Goal: Register for event/course

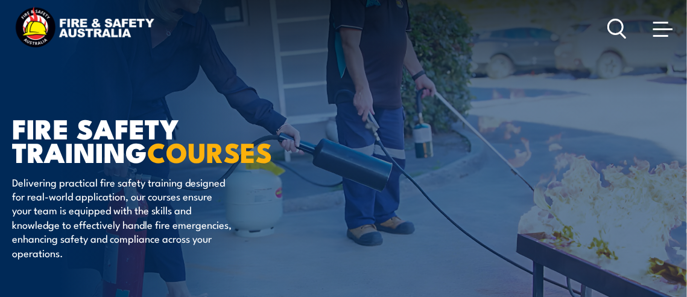
click at [662, 27] on span at bounding box center [663, 28] width 19 height 13
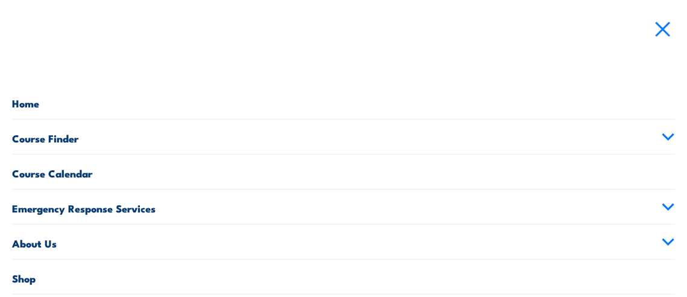
scroll to position [60, 0]
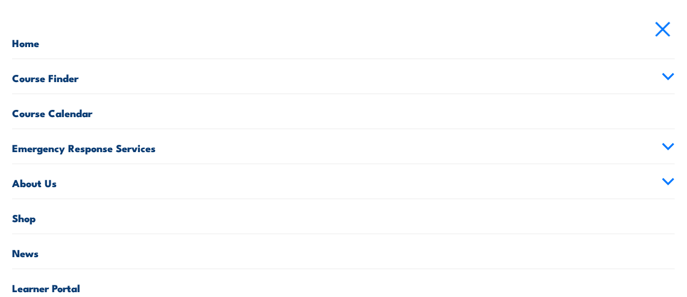
click at [70, 78] on link "Course Finder" at bounding box center [343, 76] width 663 height 34
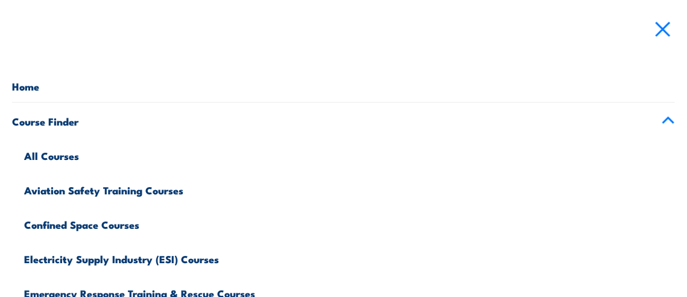
scroll to position [0, 0]
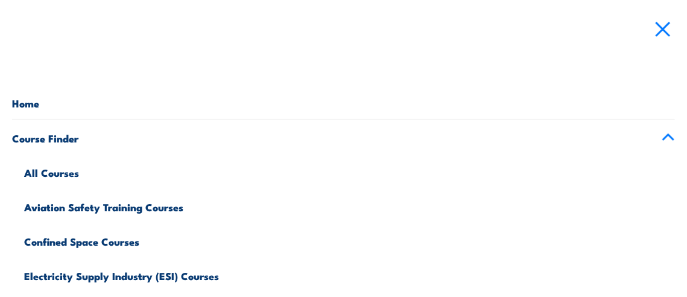
click at [19, 107] on link "Home" at bounding box center [343, 101] width 663 height 34
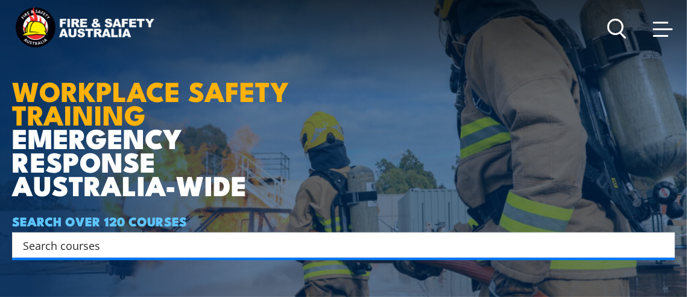
click at [291, 235] on div "Search" at bounding box center [343, 244] width 663 height 25
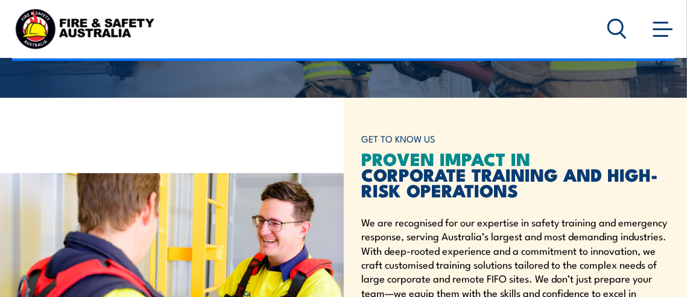
scroll to position [362, 0]
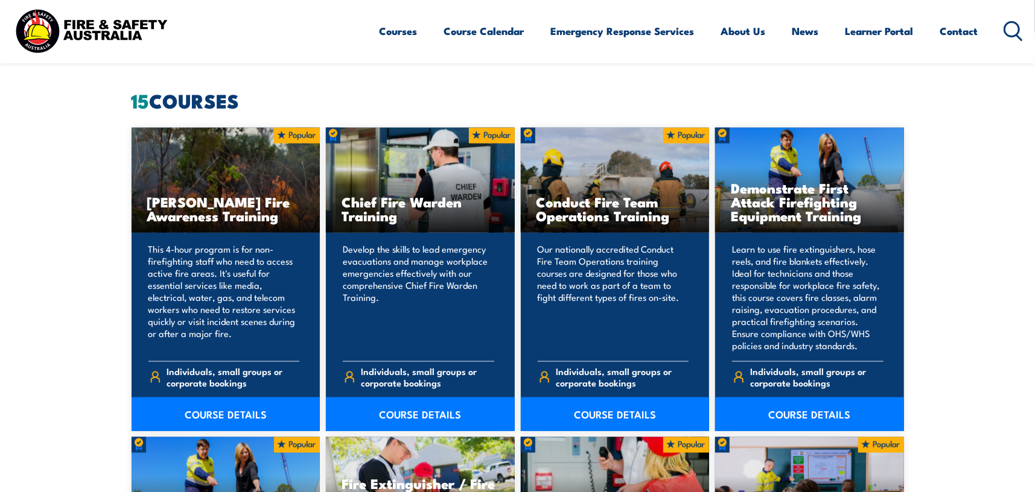
scroll to position [905, 0]
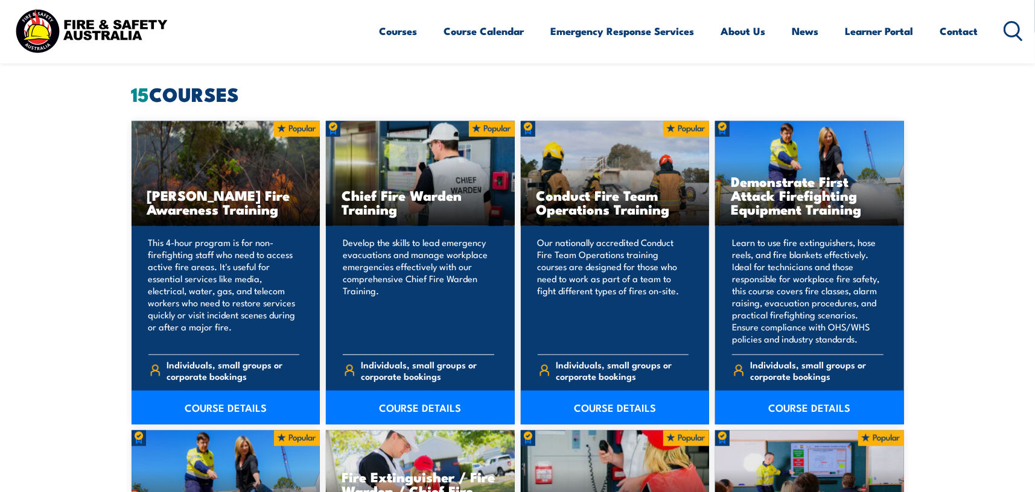
drag, startPoint x: 422, startPoint y: 403, endPoint x: 418, endPoint y: 378, distance: 24.5
click at [422, 296] on link "COURSE DETAILS" at bounding box center [420, 408] width 189 height 34
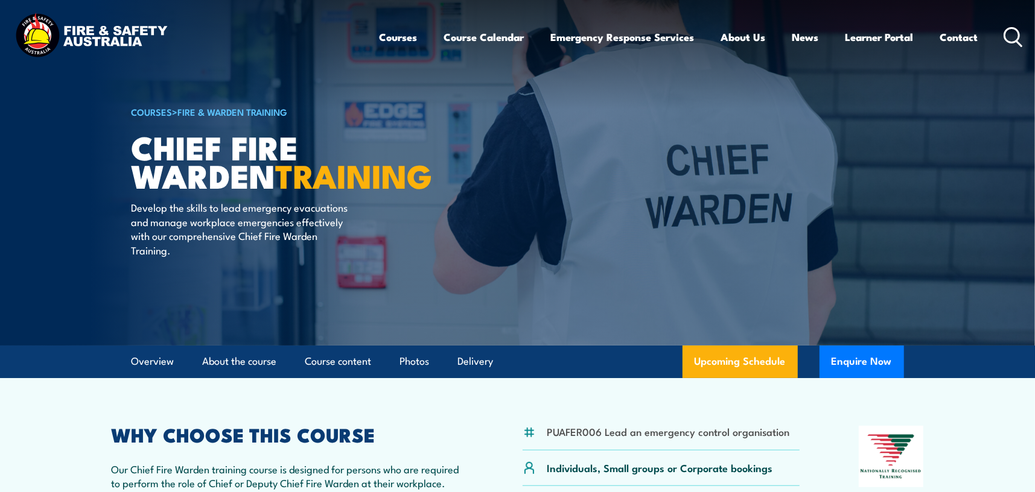
scroll to position [241, 0]
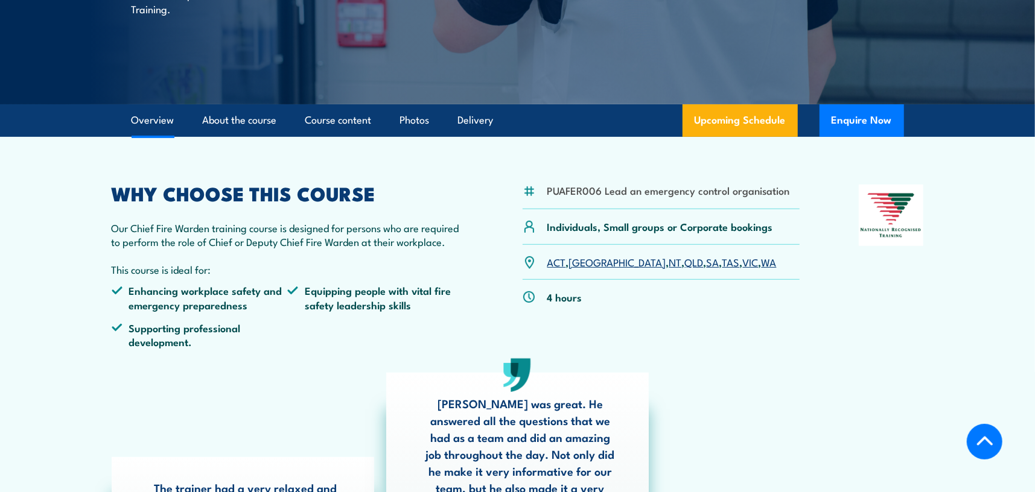
click at [669, 262] on link "NT" at bounding box center [675, 262] width 13 height 14
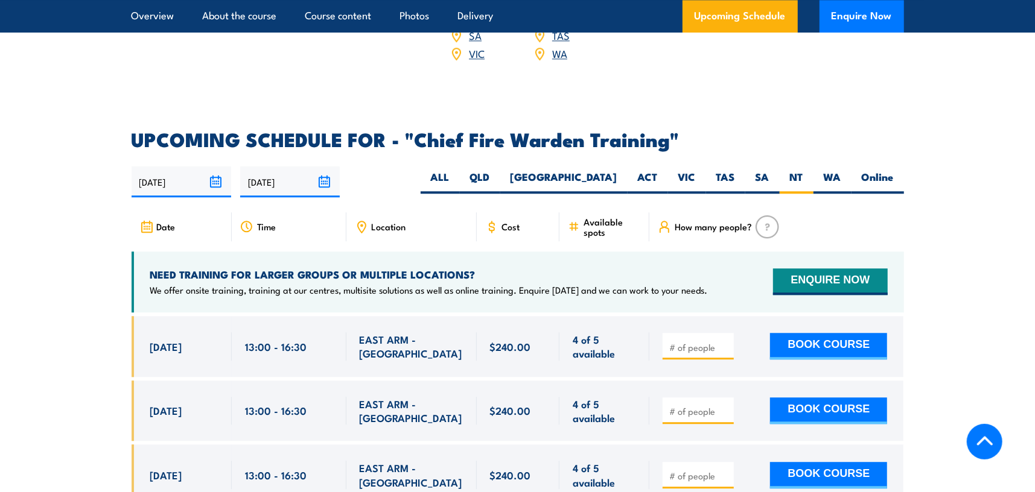
scroll to position [1850, 0]
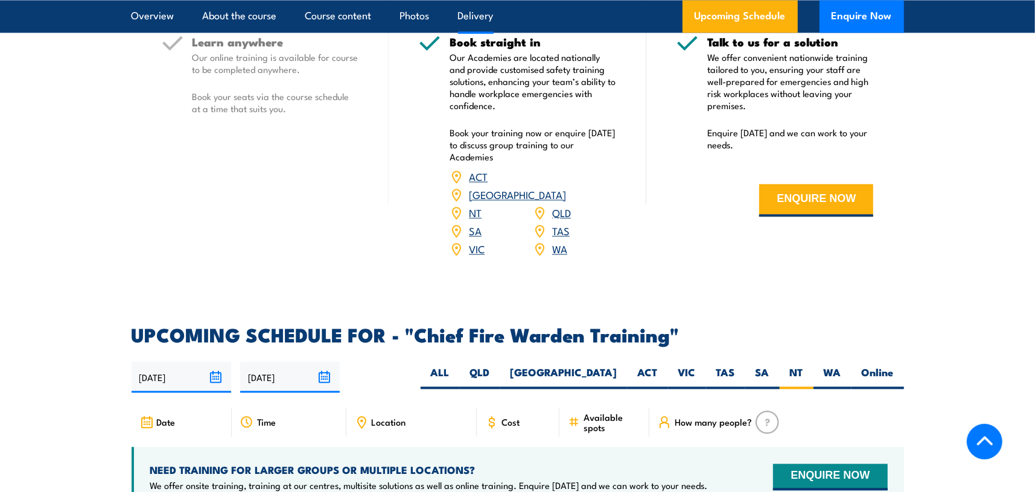
scroll to position [1850, 0]
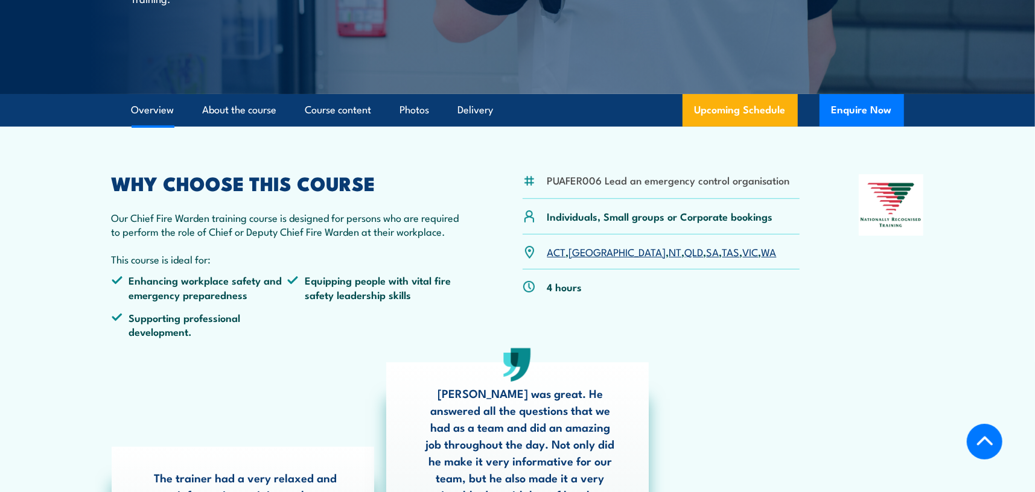
scroll to position [241, 0]
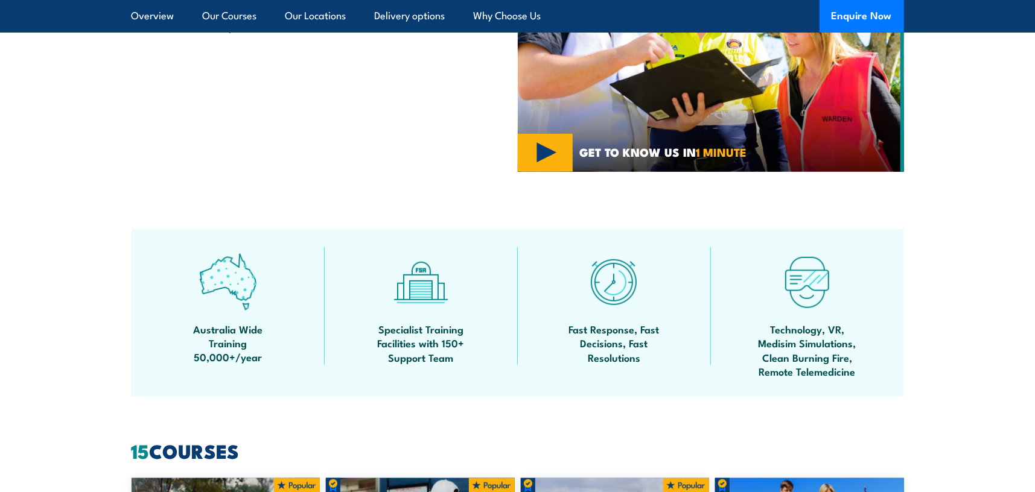
scroll to position [543, 0]
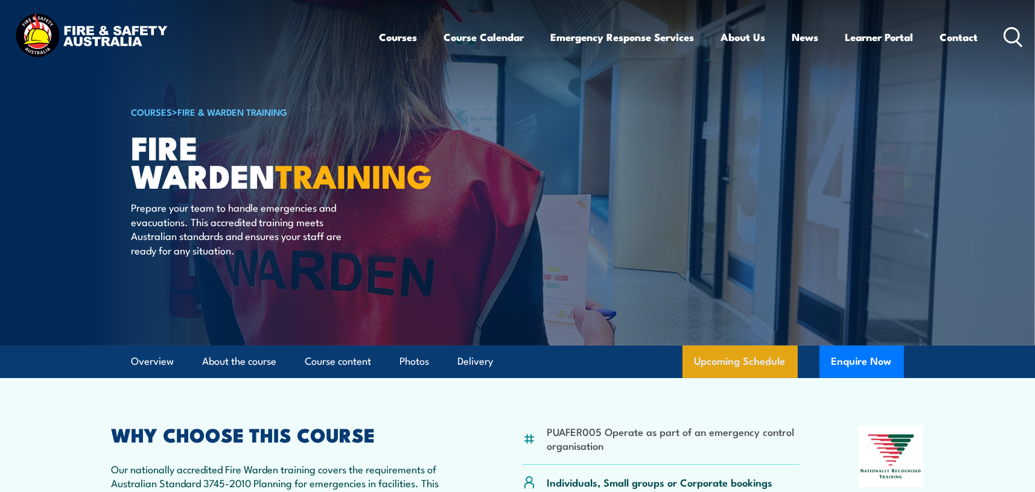
click at [751, 364] on link "Upcoming Schedule" at bounding box center [740, 362] width 115 height 33
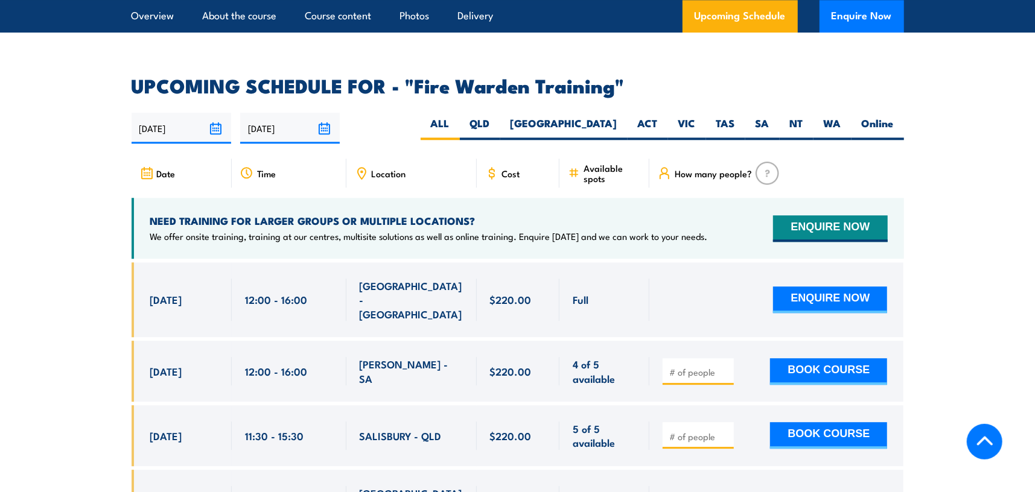
scroll to position [2183, 0]
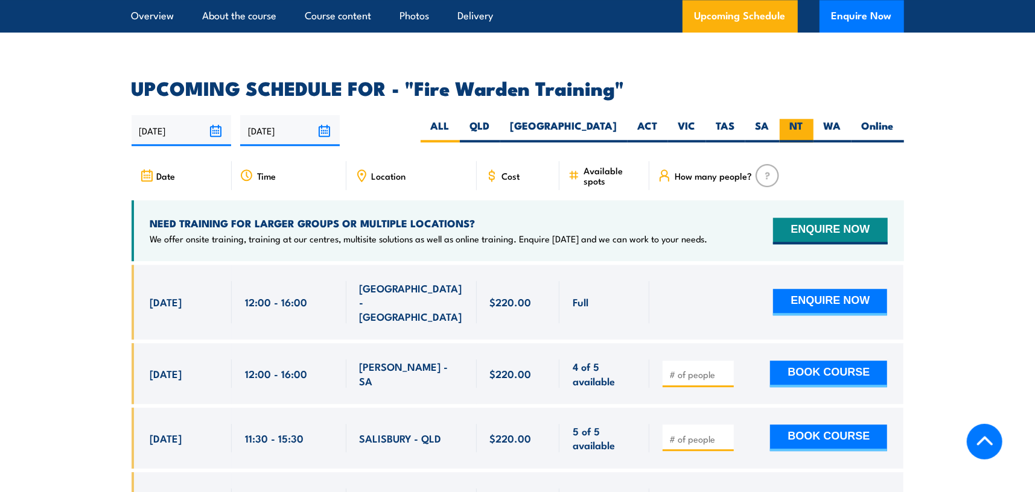
click at [803, 119] on label "NT" at bounding box center [797, 131] width 34 height 24
click at [803, 119] on input "NT" at bounding box center [807, 123] width 8 height 8
radio input "true"
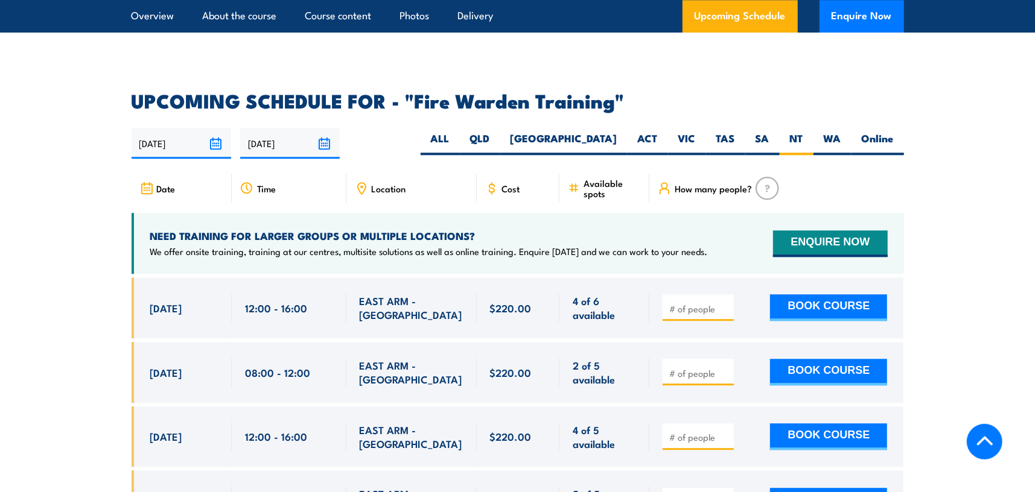
scroll to position [2123, 0]
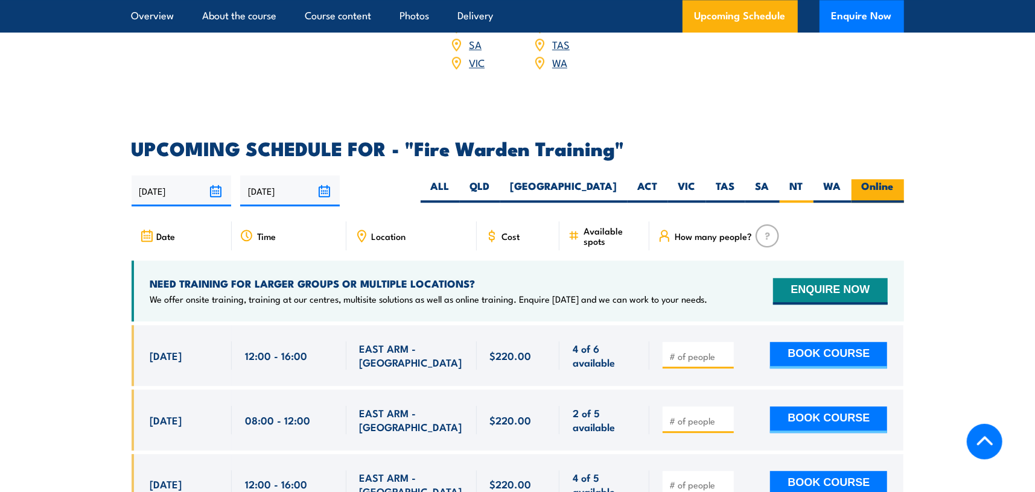
click at [877, 179] on label "Online" at bounding box center [878, 191] width 53 height 24
click at [894, 179] on input "Online" at bounding box center [898, 183] width 8 height 8
radio input "true"
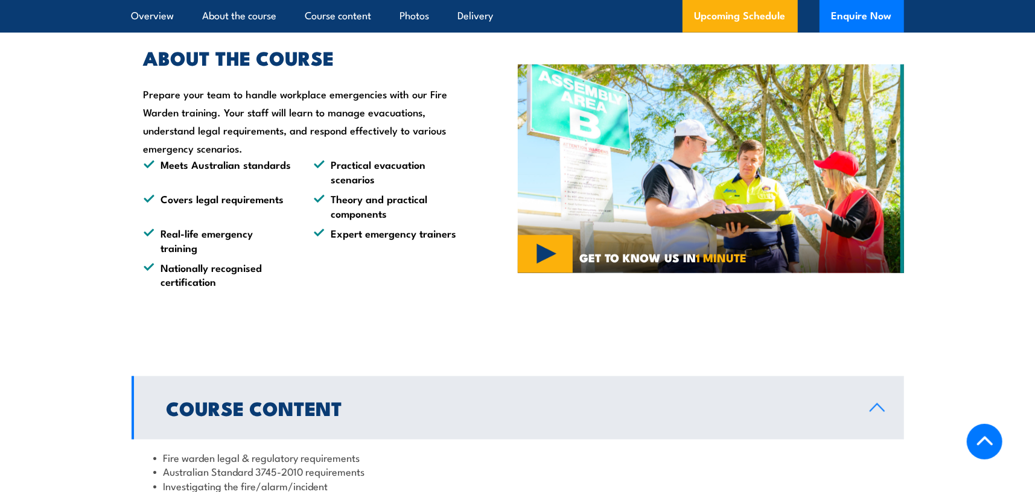
scroll to position [735, 0]
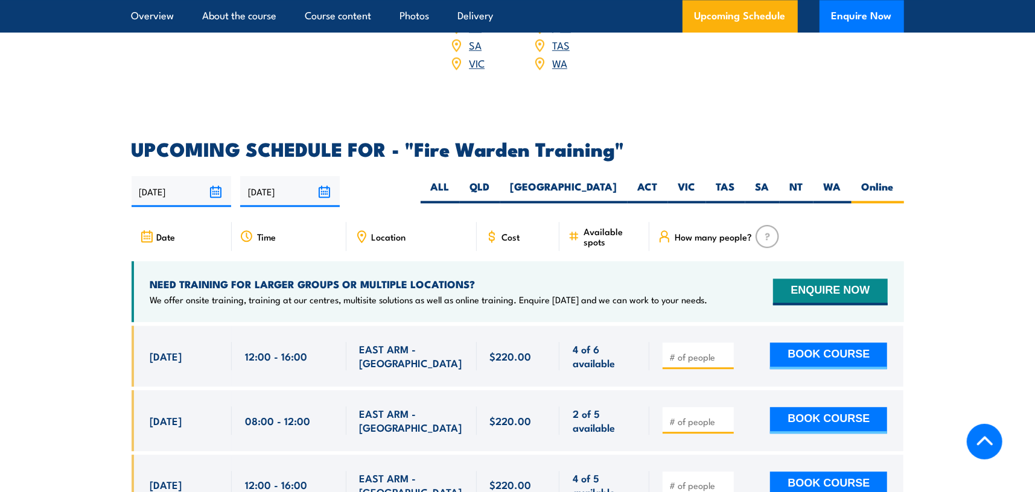
scroll to position [2123, 0]
